Goal: Task Accomplishment & Management: Complete application form

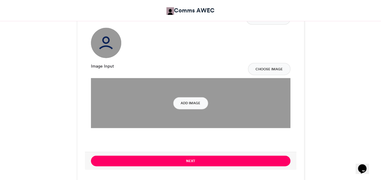
scroll to position [679, 0]
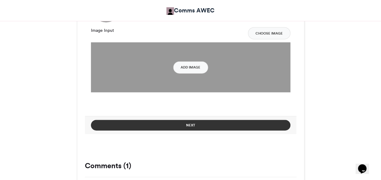
click at [198, 126] on button "Next" at bounding box center [191, 125] width 200 height 11
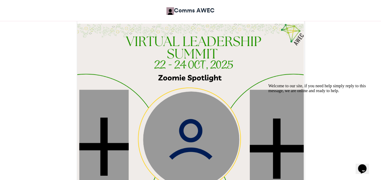
scroll to position [123, 0]
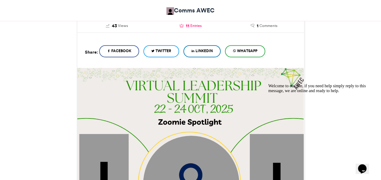
click at [191, 26] on span "Entries" at bounding box center [195, 25] width 11 height 5
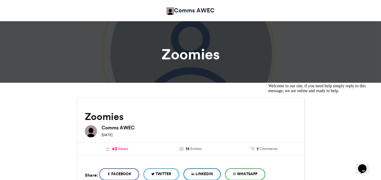
click at [122, 151] on span "Views" at bounding box center [123, 148] width 10 height 5
click at [112, 147] on span "43" at bounding box center [114, 149] width 5 height 7
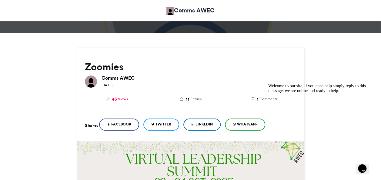
scroll to position [50, 0]
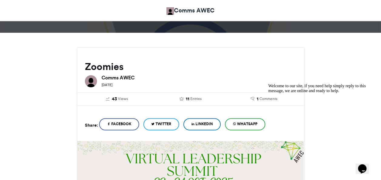
click at [95, 81] on img at bounding box center [91, 81] width 12 height 12
click at [254, 100] on icon at bounding box center [253, 99] width 4 height 4
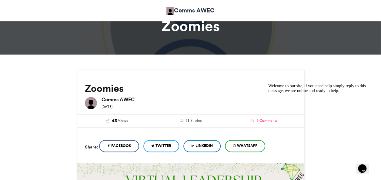
scroll to position [27, 0]
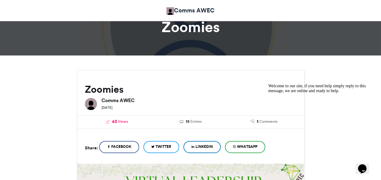
click at [108, 121] on icon at bounding box center [108, 122] width 4 height 4
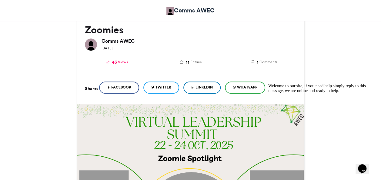
scroll to position [84, 0]
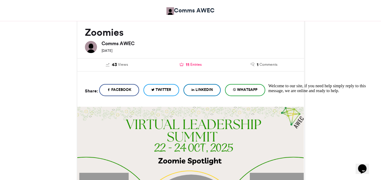
click at [197, 63] on span "Entries" at bounding box center [195, 64] width 11 height 5
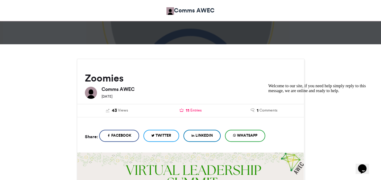
scroll to position [41, 0]
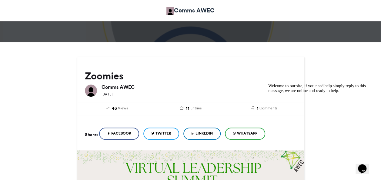
click at [363, 168] on icon "Chat widget" at bounding box center [362, 168] width 8 height 9
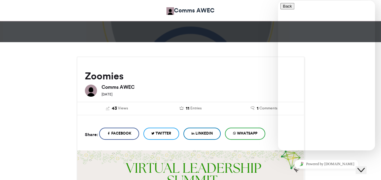
type input "******"
click at [259, 84] on div "Comms AWEC [DATE]" at bounding box center [197, 90] width 200 height 17
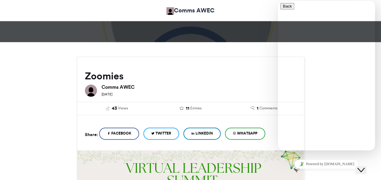
click at [363, 168] on icon "Chat widget" at bounding box center [361, 170] width 7 height 4
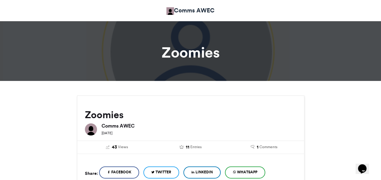
scroll to position [0, 0]
